Goal: Task Accomplishment & Management: Use online tool/utility

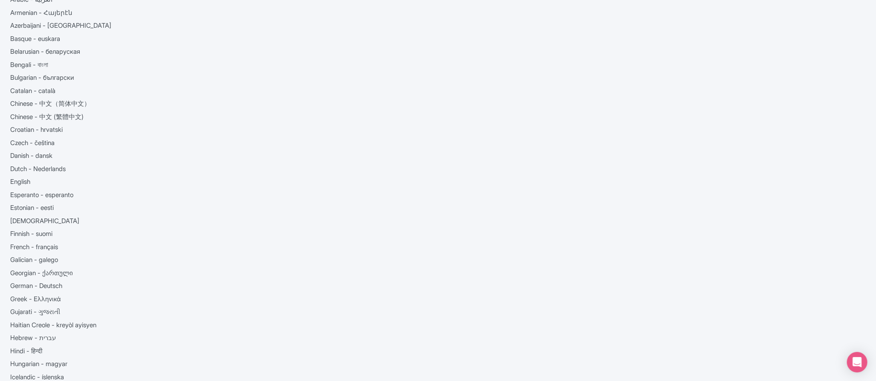
scroll to position [61, 0]
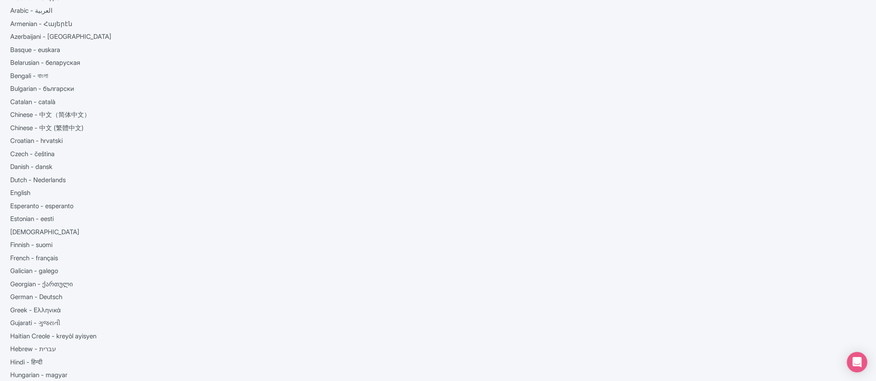
scroll to position [47, 0]
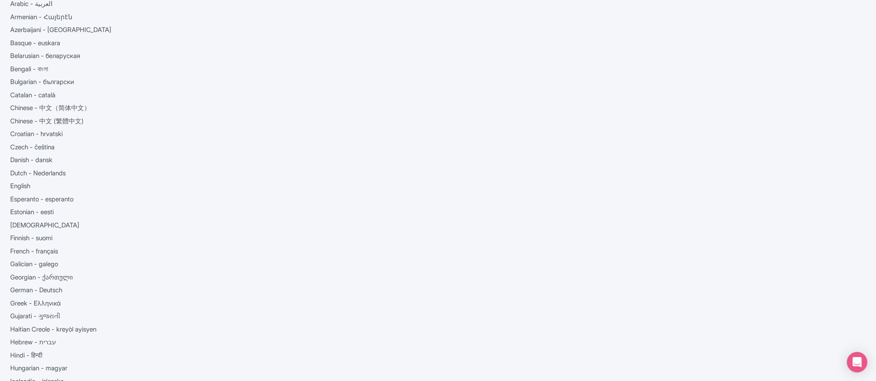
scroll to position [52, 0]
